Goal: Check status

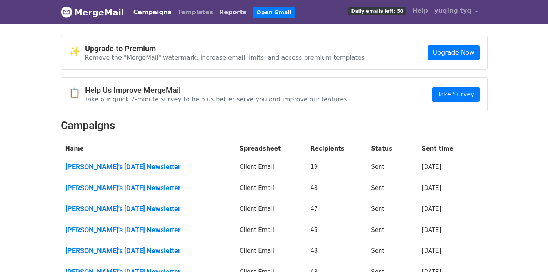
click at [216, 15] on link "Reports" at bounding box center [232, 12] width 33 height 15
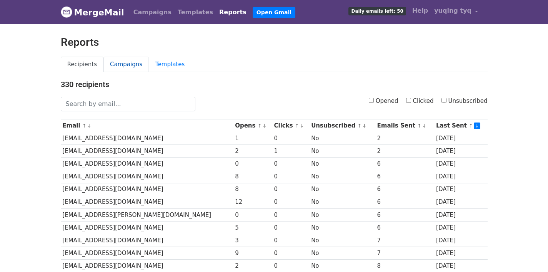
click at [134, 69] on link "Campaigns" at bounding box center [126, 65] width 45 height 16
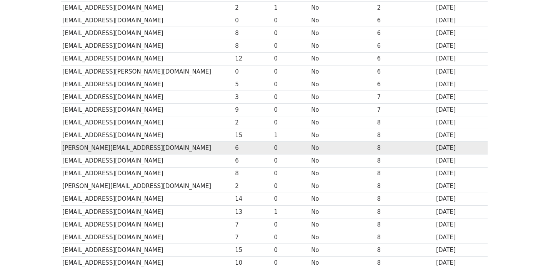
scroll to position [258, 0]
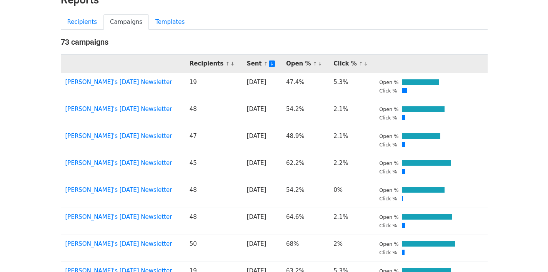
scroll to position [49, 0]
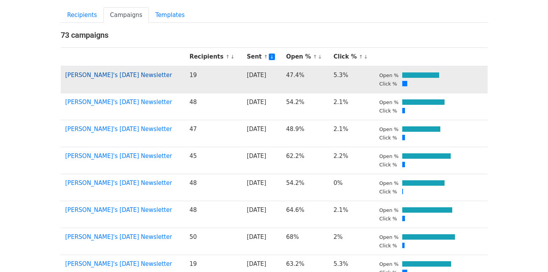
click at [149, 75] on link "Yu Qing's September 2025 Newsletter" at bounding box center [118, 75] width 107 height 7
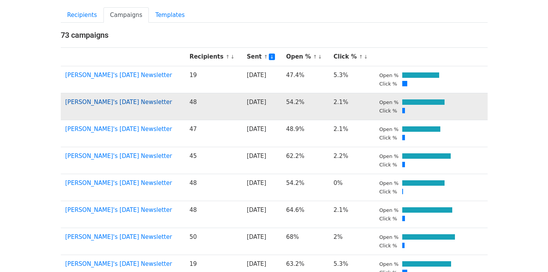
click at [137, 105] on link "Yu Qing's September 2025 Newsletter" at bounding box center [118, 102] width 107 height 7
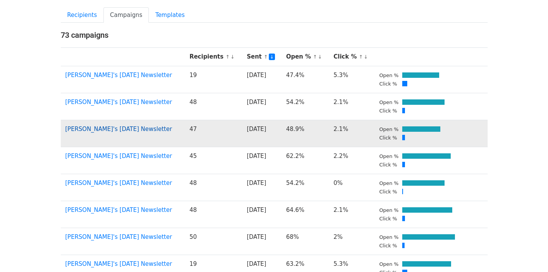
click at [140, 130] on link "Yu Qing's September 2025 Newsletter" at bounding box center [118, 128] width 107 height 7
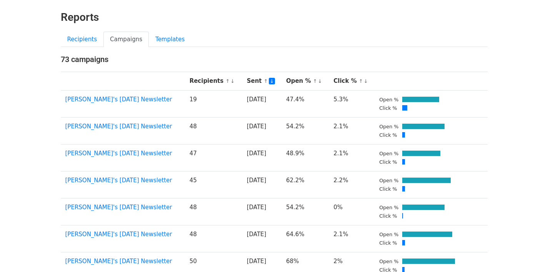
scroll to position [0, 0]
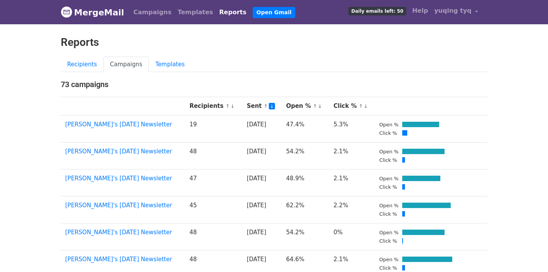
click at [103, 10] on link "MergeMail" at bounding box center [92, 12] width 63 height 16
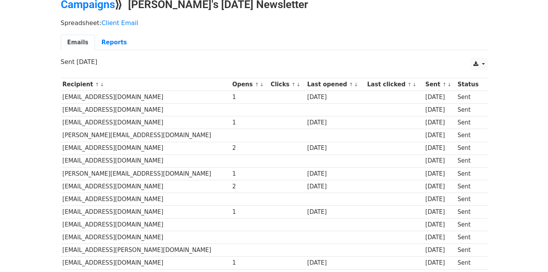
scroll to position [136, 0]
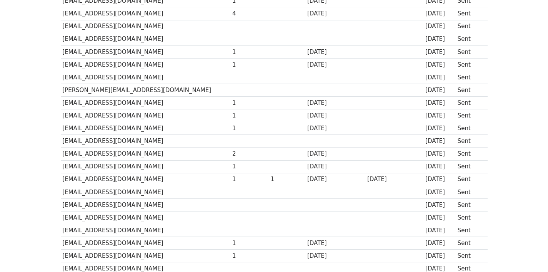
scroll to position [536, 0]
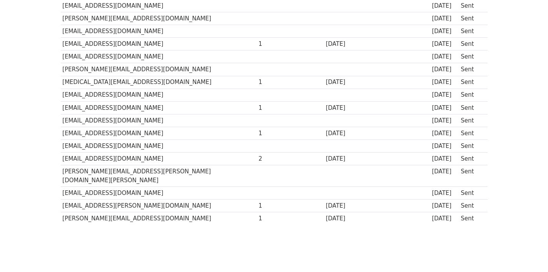
scroll to position [523, 0]
